Goal: Information Seeking & Learning: Find specific fact

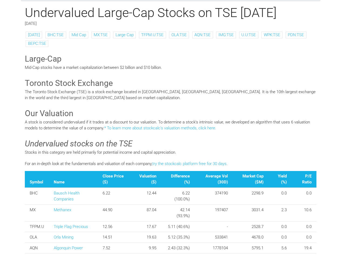
scroll to position [81, 0]
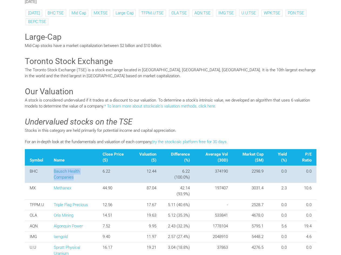
drag, startPoint x: 77, startPoint y: 179, endPoint x: 54, endPoint y: 170, distance: 24.6
click at [54, 170] on td "Bausch Health Companies" at bounding box center [73, 174] width 49 height 17
click at [34, 171] on td "BHC" at bounding box center [37, 174] width 24 height 17
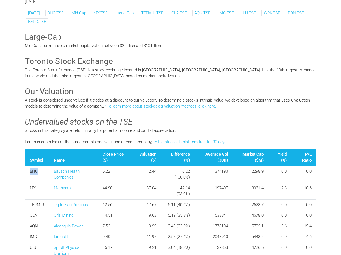
copy td "BHC"
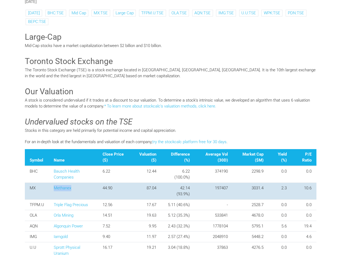
drag, startPoint x: 91, startPoint y: 188, endPoint x: 52, endPoint y: 189, distance: 38.7
click at [52, 189] on td "Methanex" at bounding box center [73, 191] width 49 height 17
drag, startPoint x: 40, startPoint y: 187, endPoint x: 26, endPoint y: 188, distance: 14.1
click at [26, 188] on td "MX" at bounding box center [37, 191] width 24 height 17
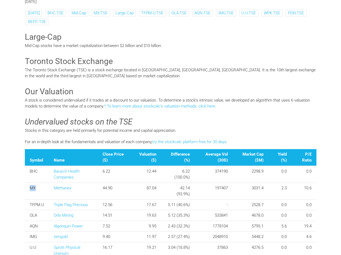
copy td "MX"
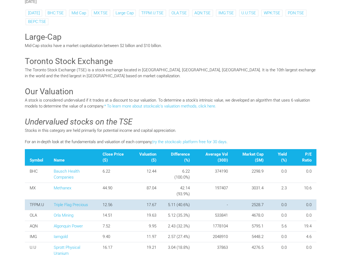
click at [35, 206] on td "TFPM.U" at bounding box center [37, 204] width 24 height 11
click at [42, 204] on td "TFPM.U" at bounding box center [37, 204] width 24 height 11
drag, startPoint x: 45, startPoint y: 204, endPoint x: 25, endPoint y: 203, distance: 19.5
click at [25, 203] on td "TFPM.U" at bounding box center [37, 204] width 24 height 11
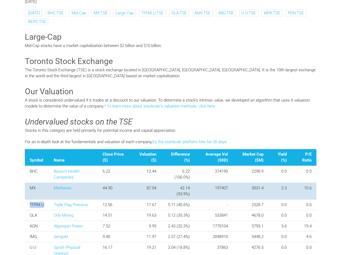
copy td "TFPM.U"
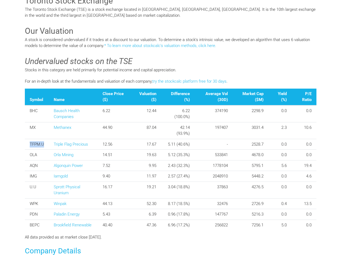
scroll to position [162, 0]
